Goal: Task Accomplishment & Management: Manage account settings

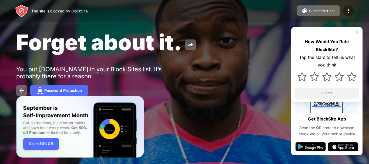
click at [354, 12] on div at bounding box center [348, 10] width 11 height 11
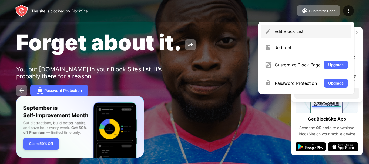
click at [295, 31] on div "Edit Block List" at bounding box center [312, 31] width 74 height 5
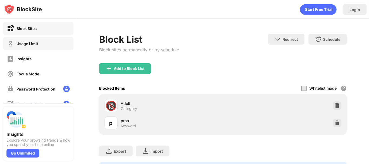
click at [53, 45] on div "Usage Limit" at bounding box center [38, 43] width 70 height 13
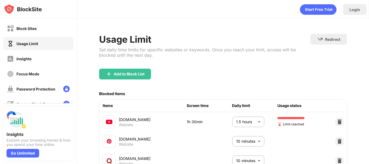
click at [244, 121] on body "Block Sites Usage Limit Insights Focus Mode Password Protection Custom Block Pa…" at bounding box center [184, 82] width 369 height 164
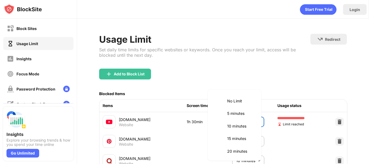
scroll to position [139, 0]
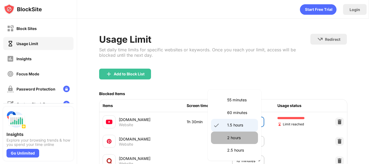
click at [241, 140] on p "2 hours" at bounding box center [241, 138] width 28 height 6
type input "***"
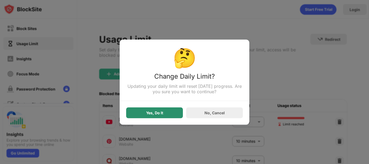
click at [166, 109] on div "Yes, Do It" at bounding box center [154, 112] width 57 height 11
